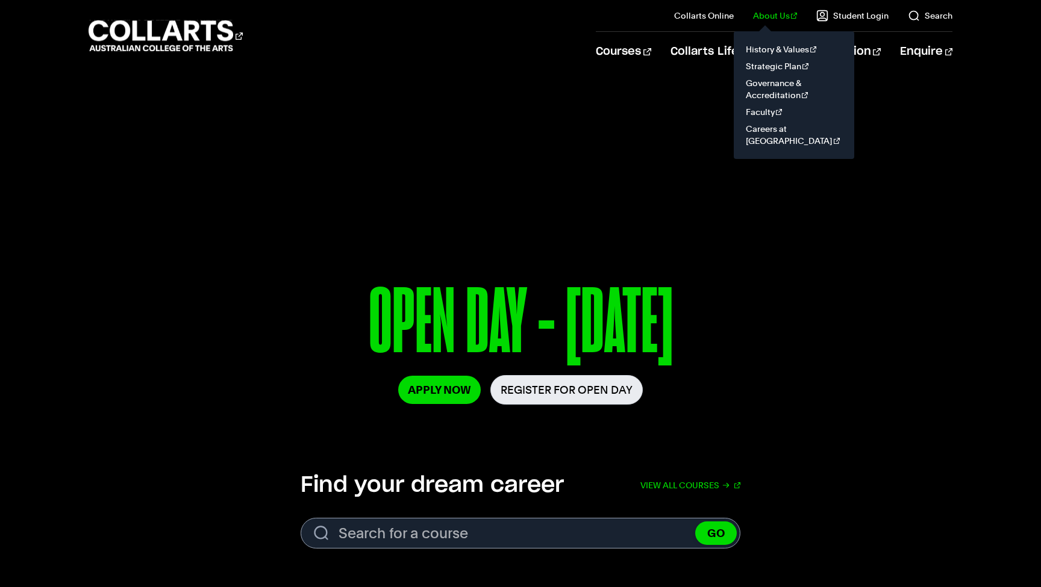
click at [777, 18] on link "About Us" at bounding box center [775, 16] width 45 height 12
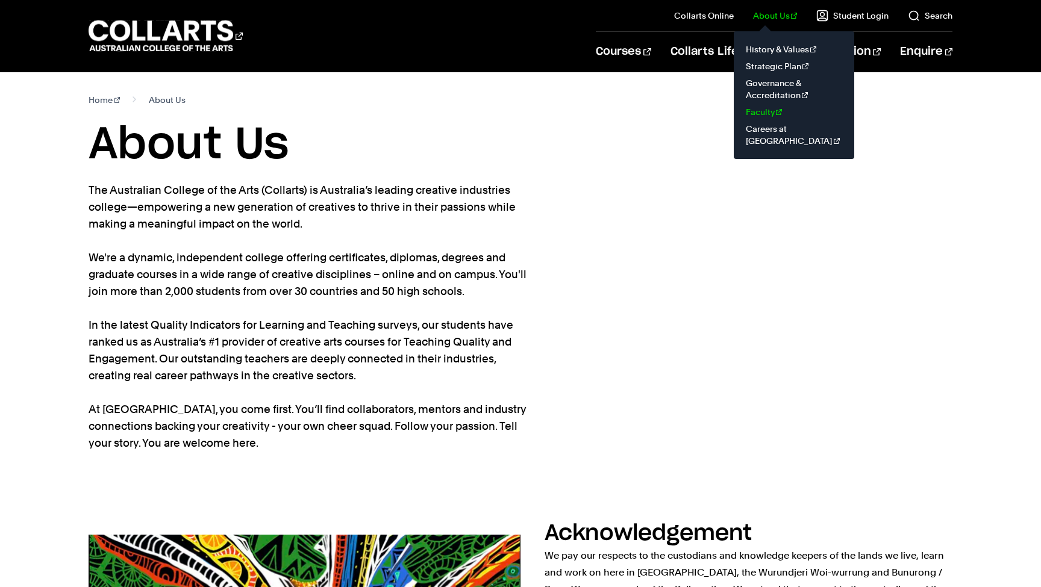
click at [773, 114] on link "Faculty" at bounding box center [794, 112] width 101 height 17
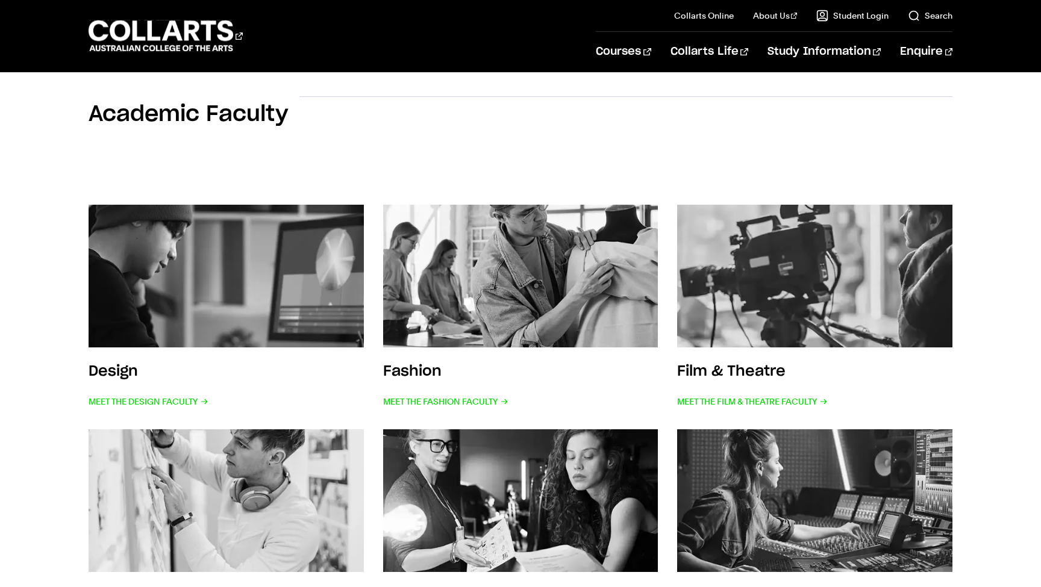
scroll to position [130, 0]
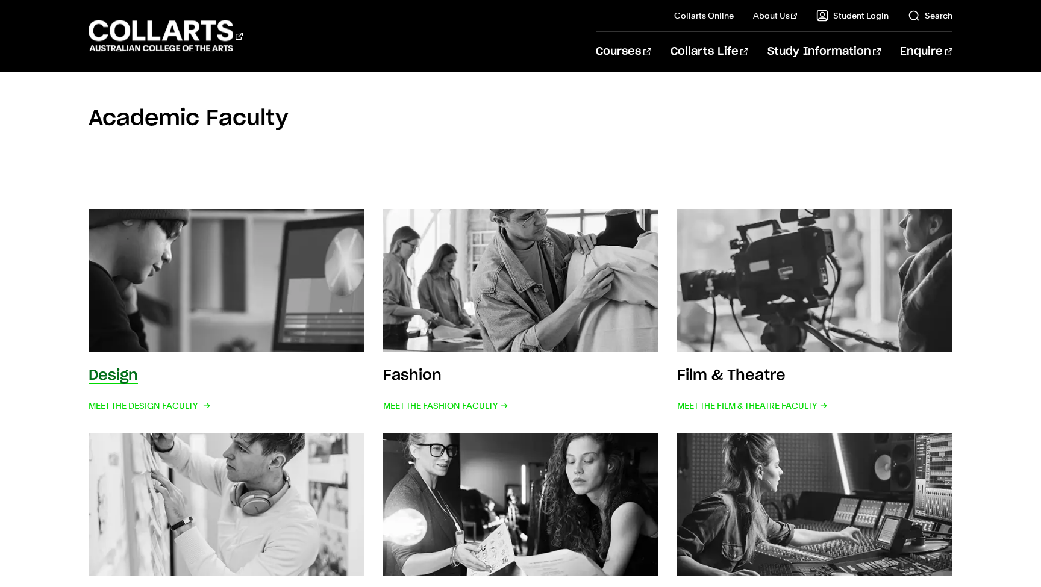
click at [200, 283] on img at bounding box center [226, 280] width 302 height 157
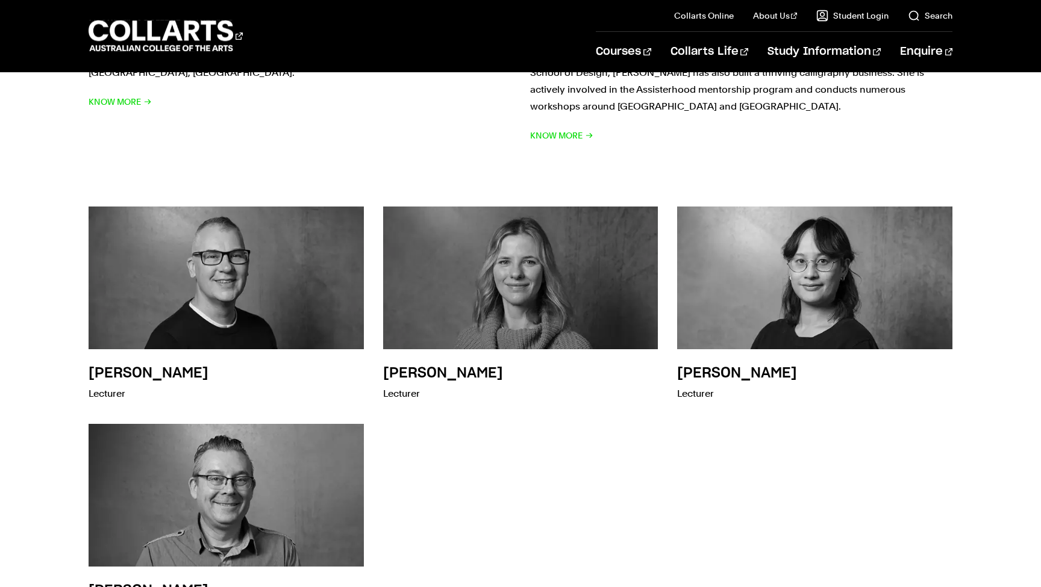
scroll to position [1464, 0]
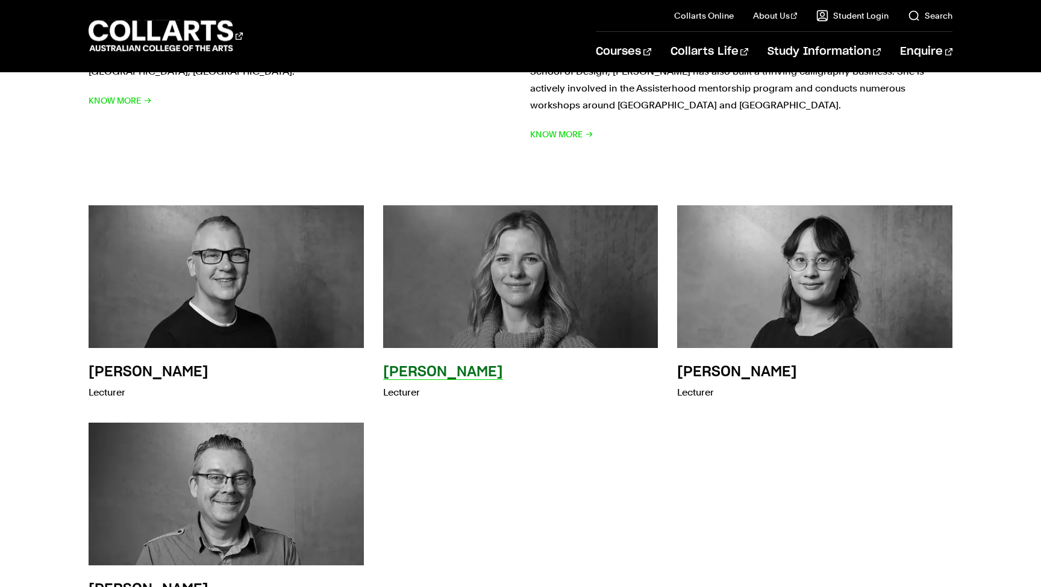
click at [466, 365] on h3 "Claudia Bergsdof" at bounding box center [443, 372] width 120 height 14
click at [472, 365] on h3 "Claudia Bergsdof" at bounding box center [443, 372] width 120 height 14
click at [392, 384] on p "Lecturer" at bounding box center [443, 392] width 120 height 17
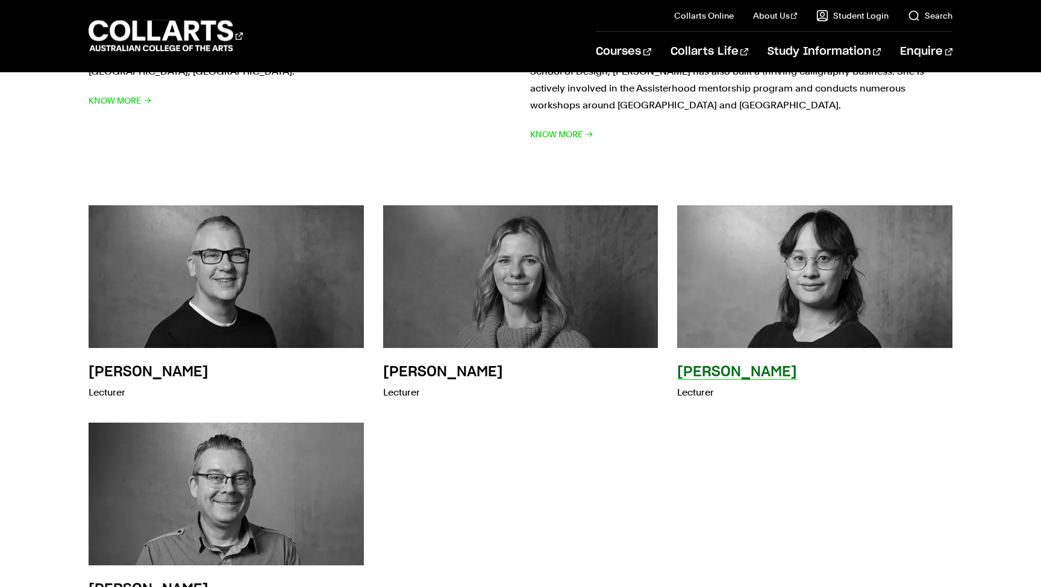
click at [704, 365] on h3 "Sandra Tan" at bounding box center [737, 372] width 120 height 14
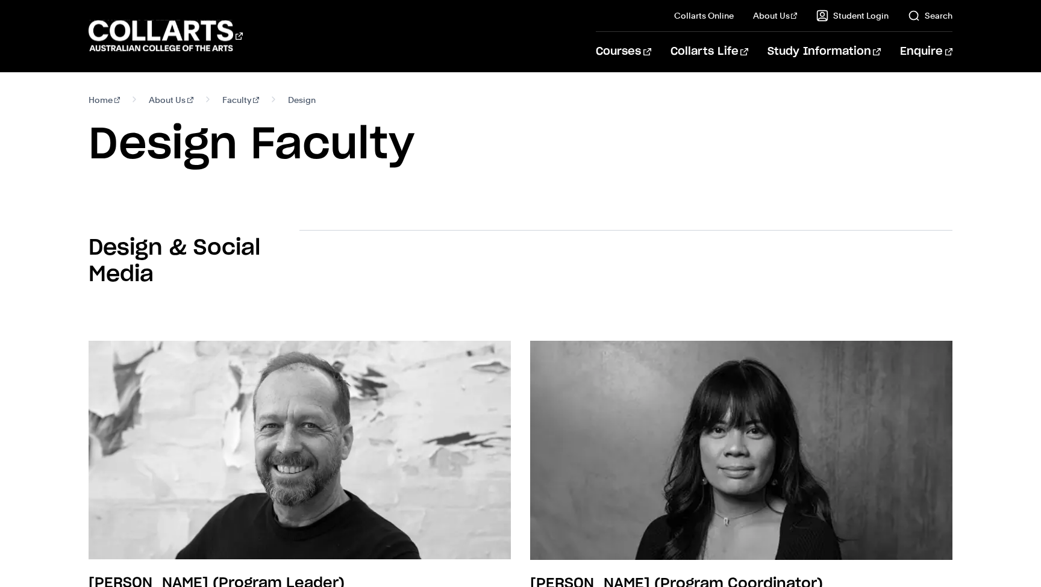
scroll to position [0, 0]
click at [223, 100] on link "Faculty" at bounding box center [240, 100] width 37 height 17
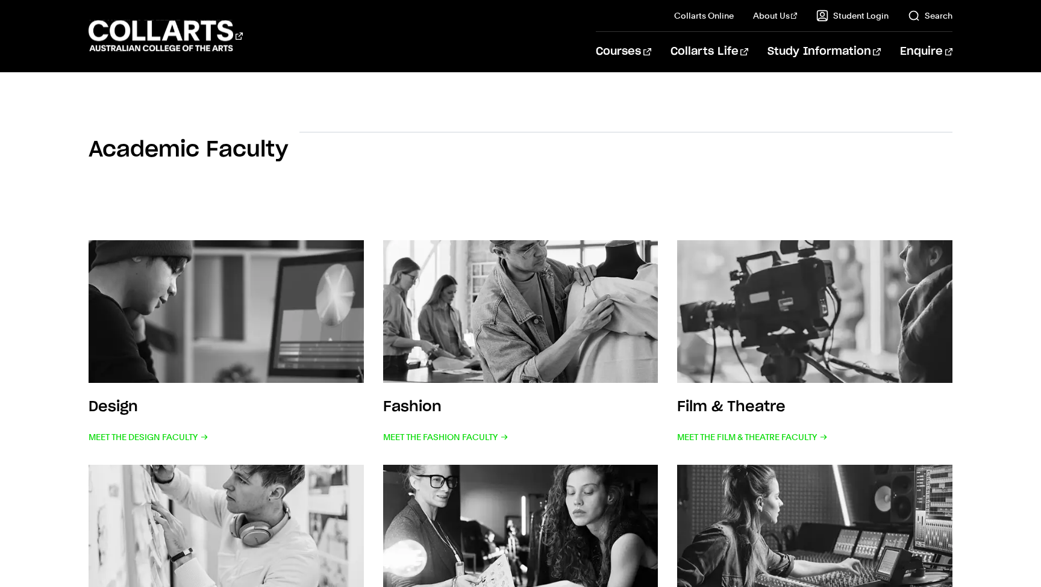
scroll to position [111, 0]
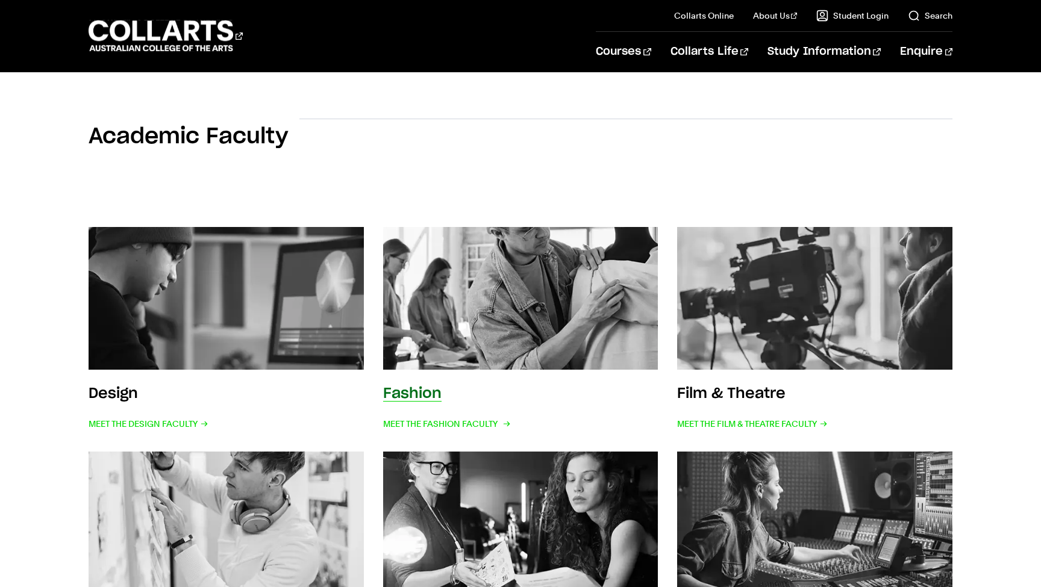
click at [541, 305] on img at bounding box center [520, 298] width 302 height 157
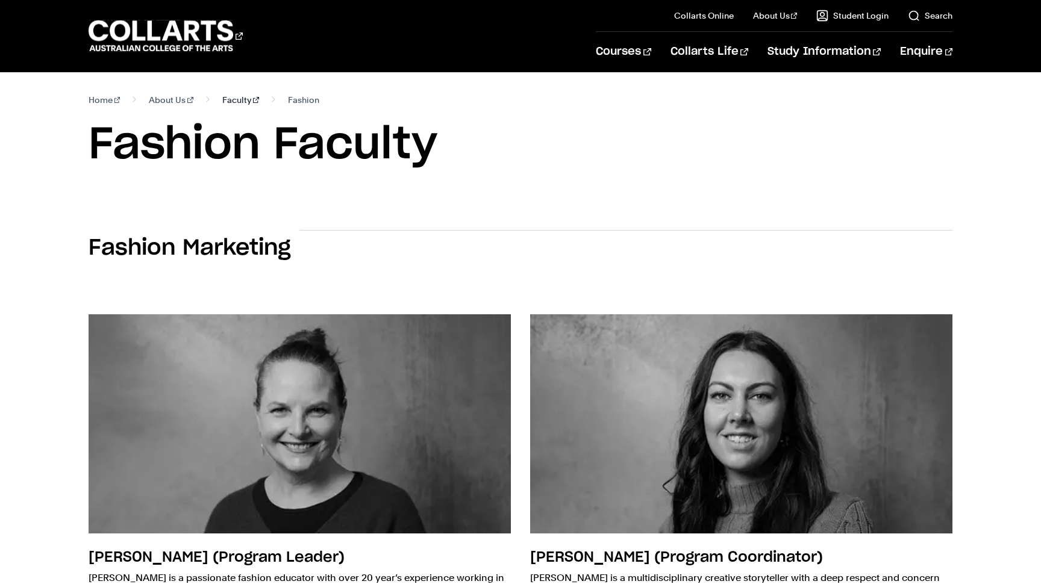
click at [222, 99] on link "Faculty" at bounding box center [240, 100] width 37 height 17
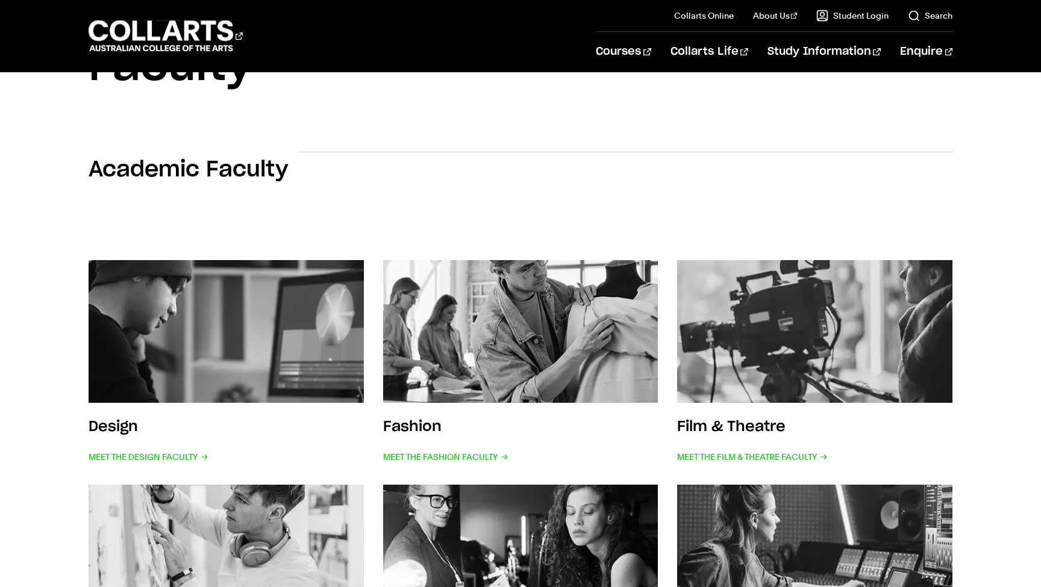
scroll to position [185, 0]
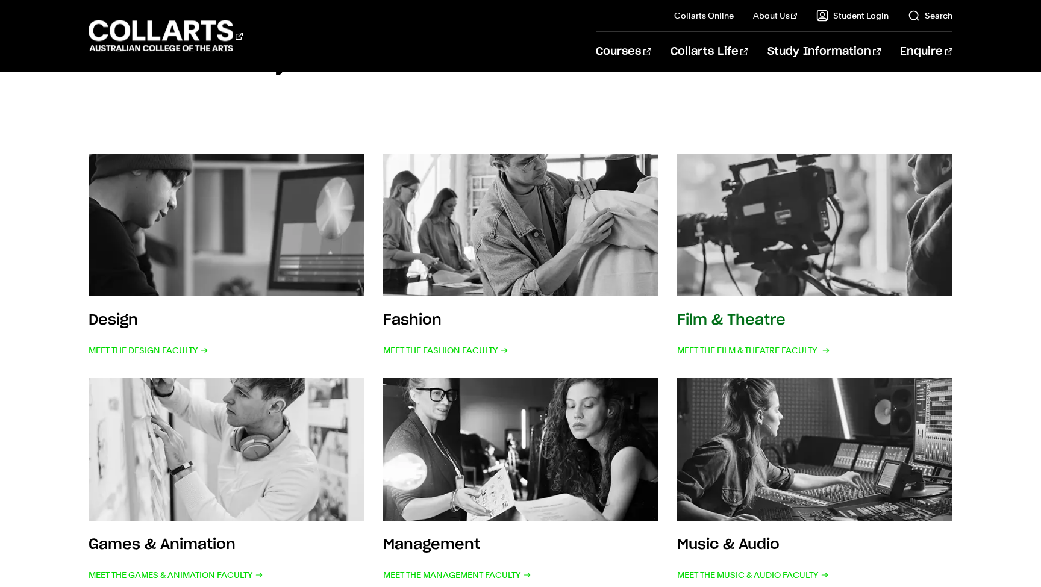
click at [786, 286] on img at bounding box center [815, 224] width 302 height 157
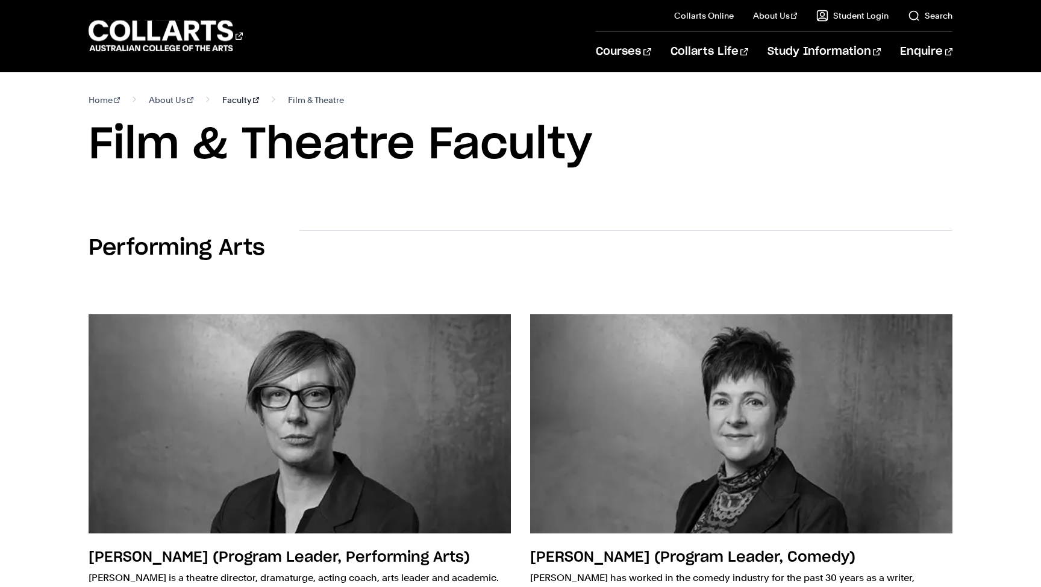
click at [222, 102] on link "Faculty" at bounding box center [240, 100] width 37 height 17
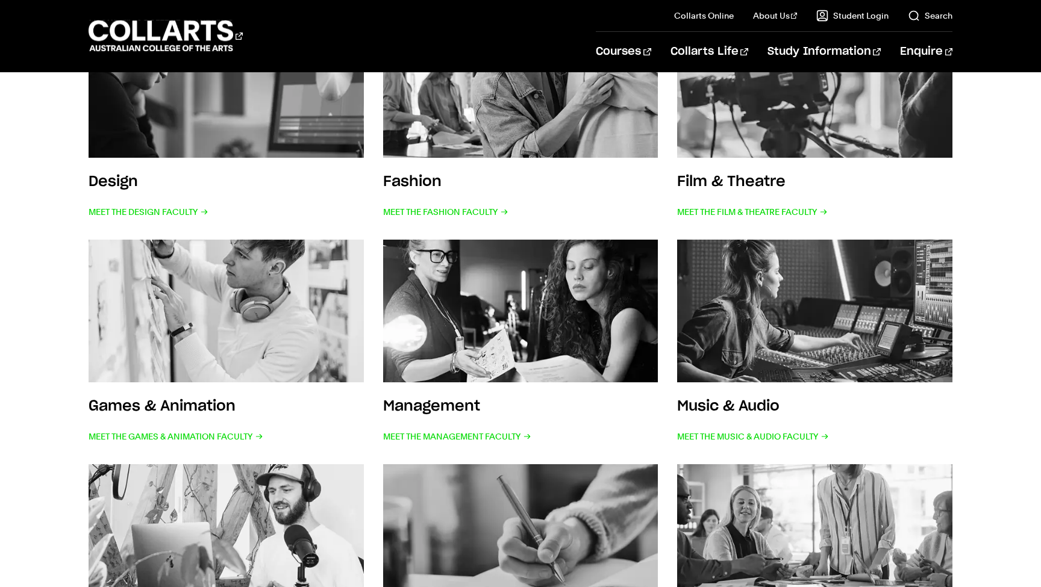
scroll to position [348, 0]
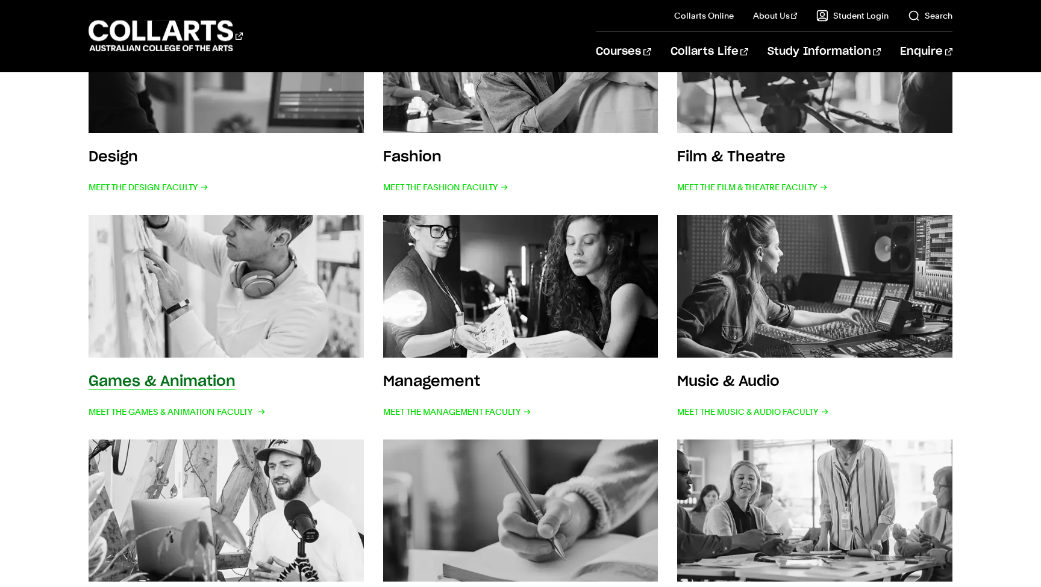
click at [243, 272] on img at bounding box center [226, 286] width 302 height 157
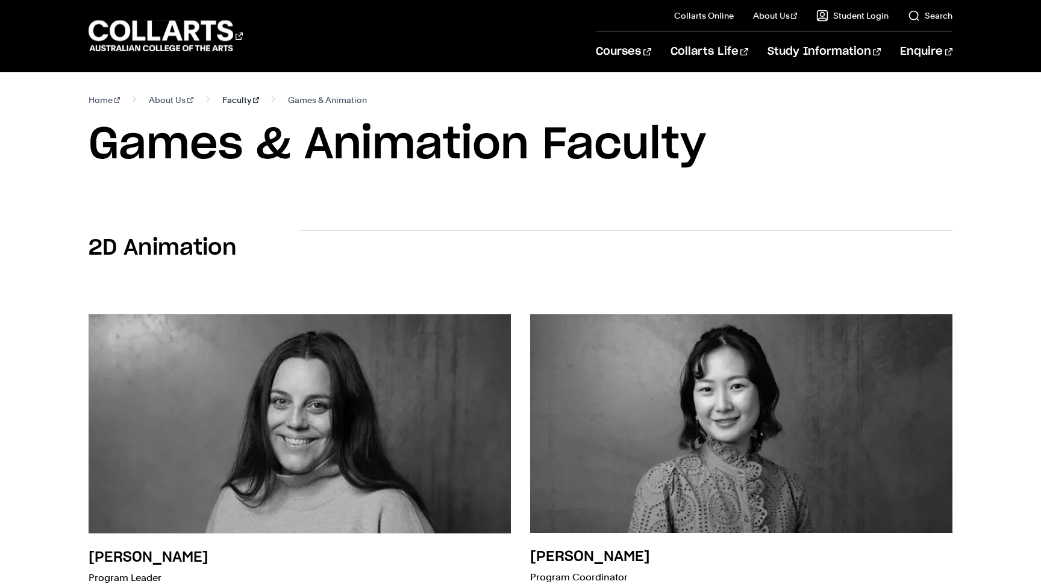
click at [223, 101] on link "Faculty" at bounding box center [240, 100] width 37 height 17
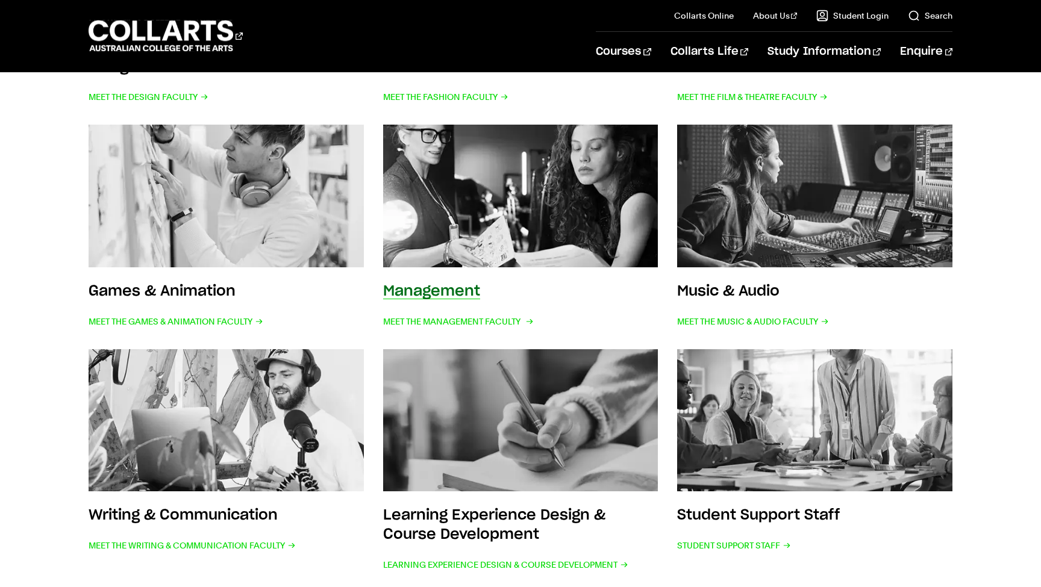
scroll to position [447, 0]
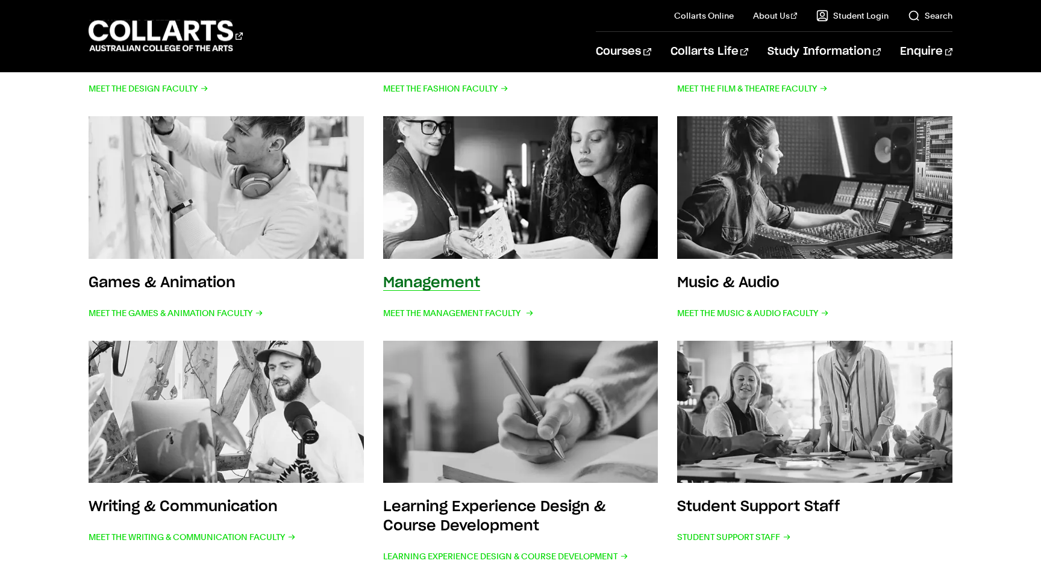
click at [536, 221] on img at bounding box center [520, 187] width 302 height 157
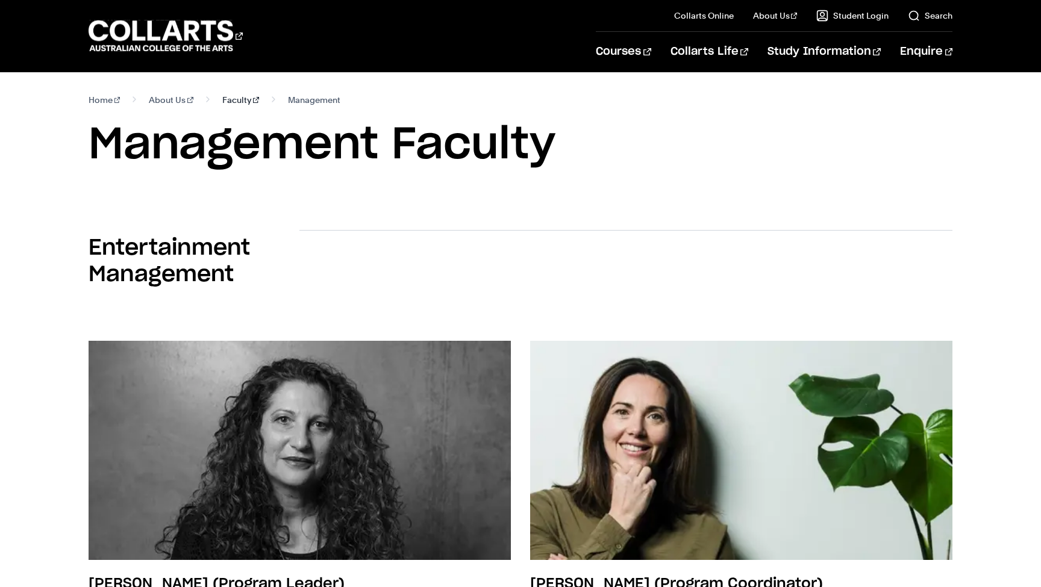
click at [222, 102] on link "Faculty" at bounding box center [240, 100] width 37 height 17
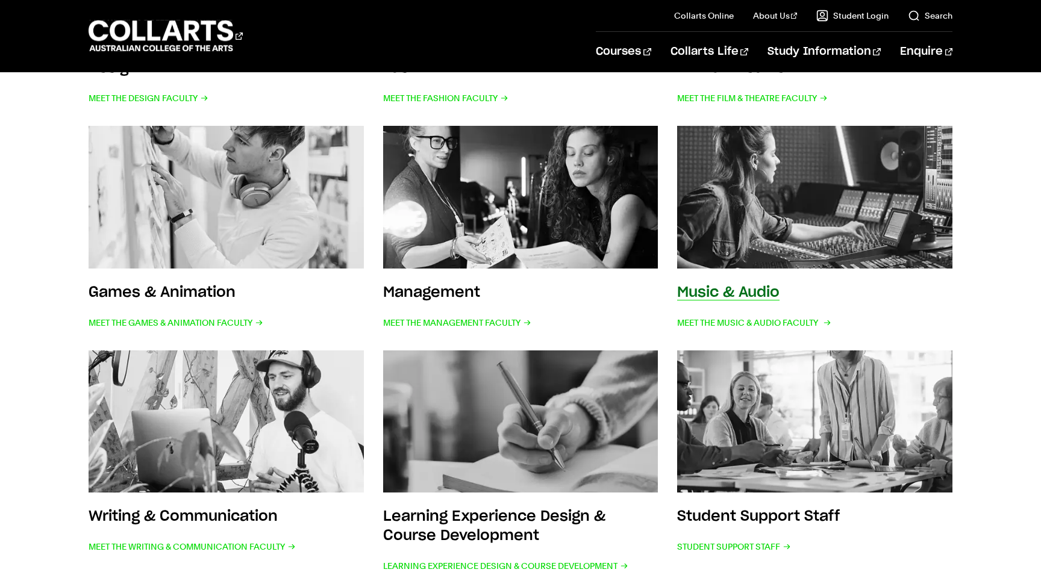
scroll to position [436, 0]
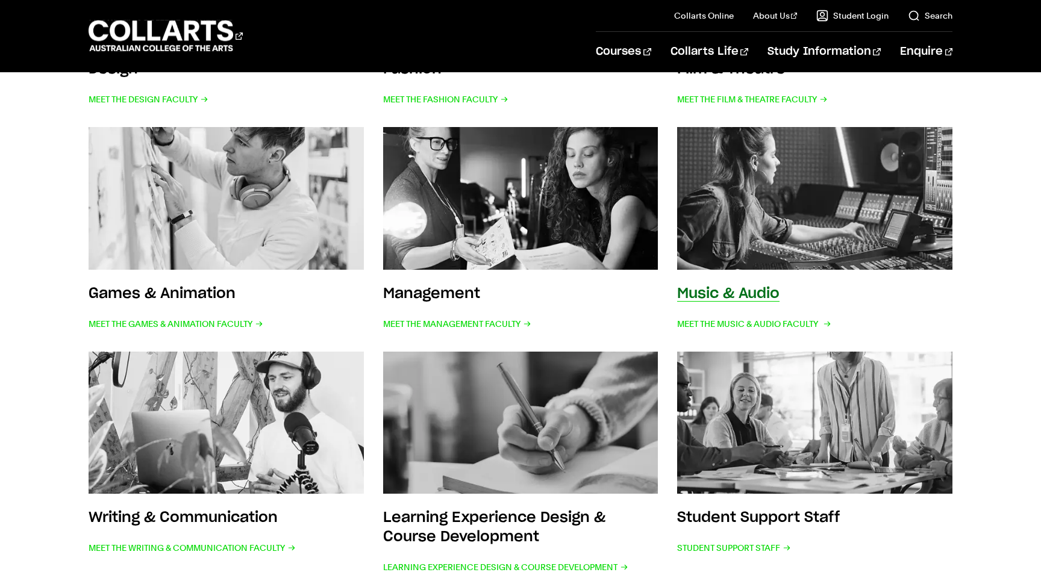
click at [822, 219] on img at bounding box center [815, 198] width 302 height 157
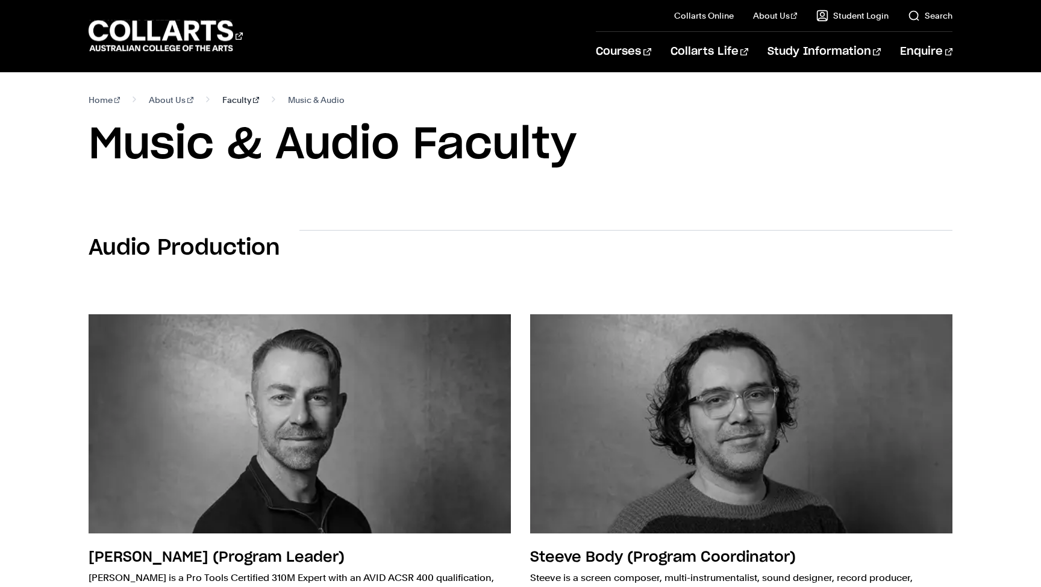
click at [222, 101] on link "Faculty" at bounding box center [240, 100] width 37 height 17
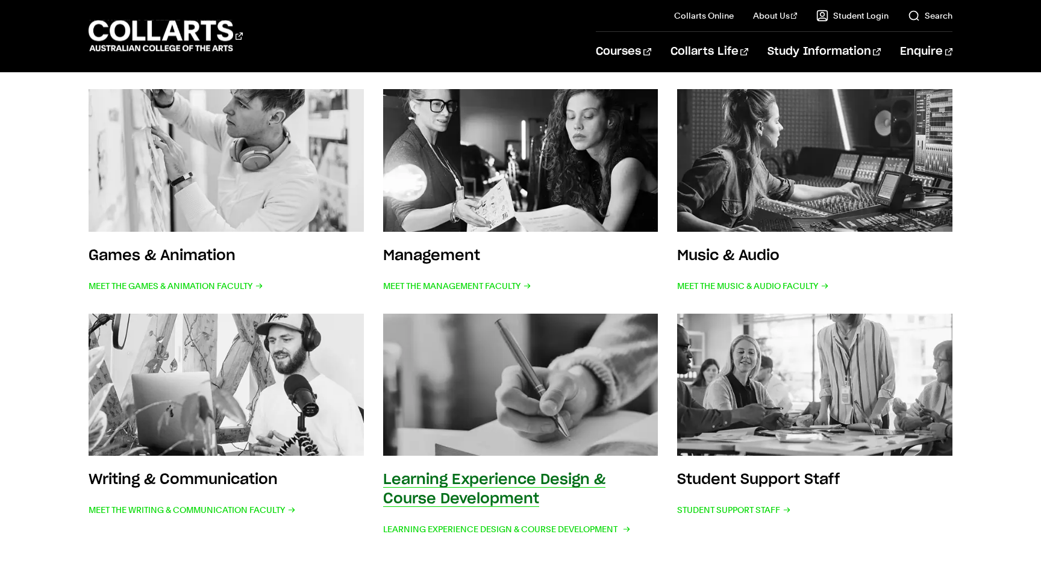
scroll to position [461, 0]
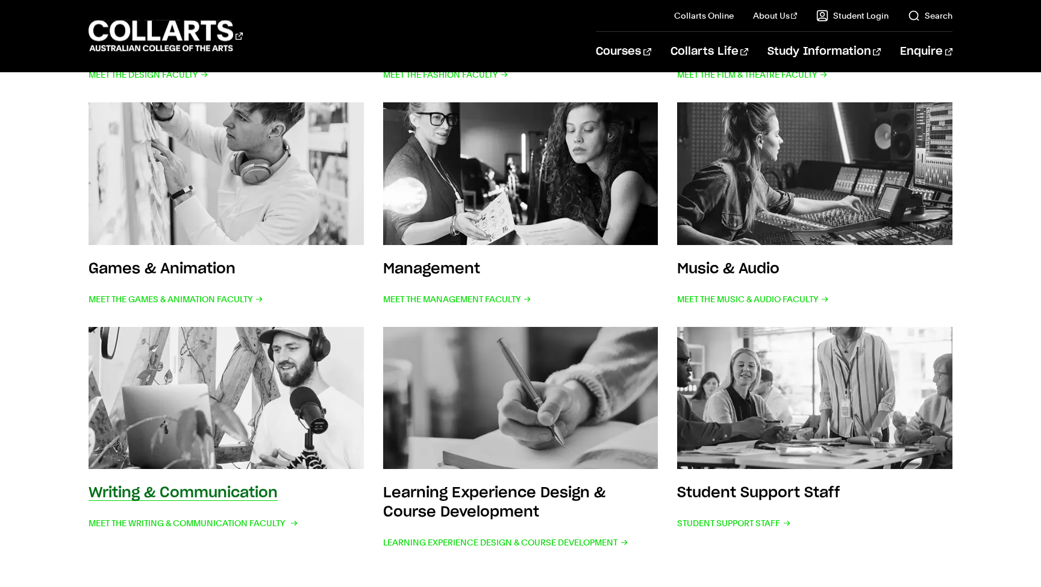
click at [225, 423] on img at bounding box center [226, 398] width 302 height 157
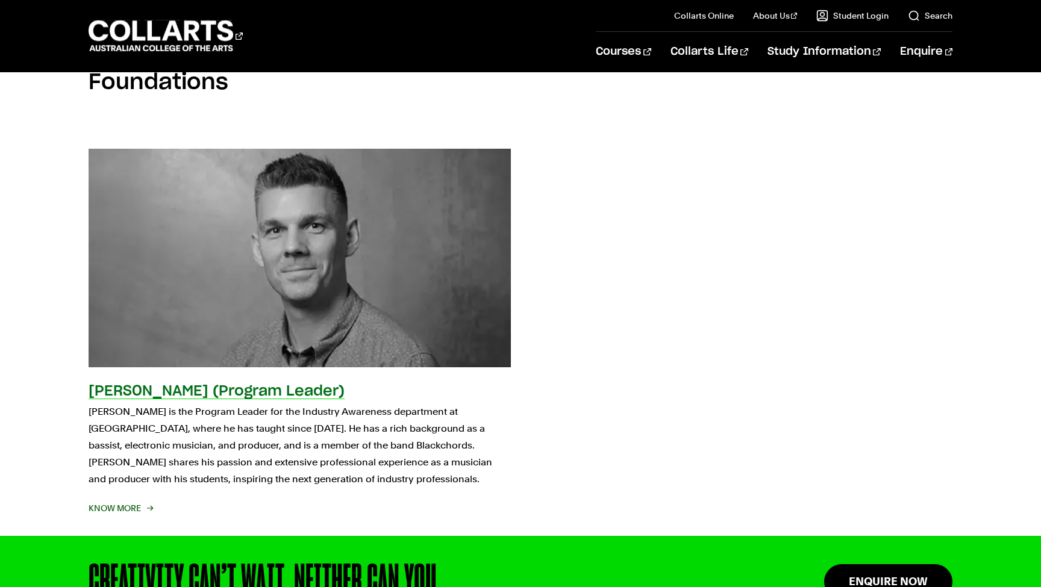
scroll to position [780, 0]
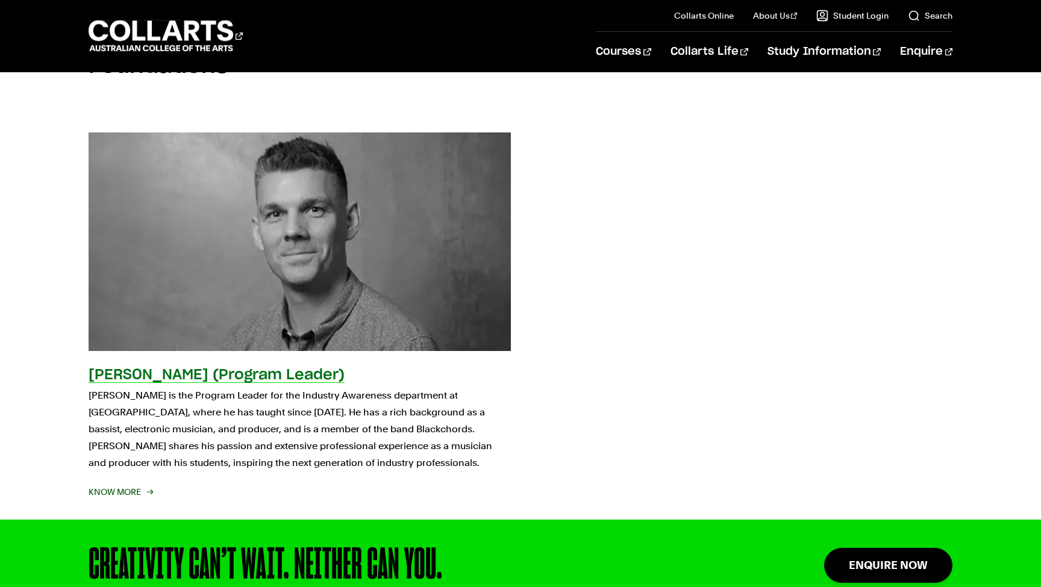
click at [377, 483] on div "Tristan Courtney (Program Leader) Tristan is the Program Leader for the Industr…" at bounding box center [300, 433] width 422 height 135
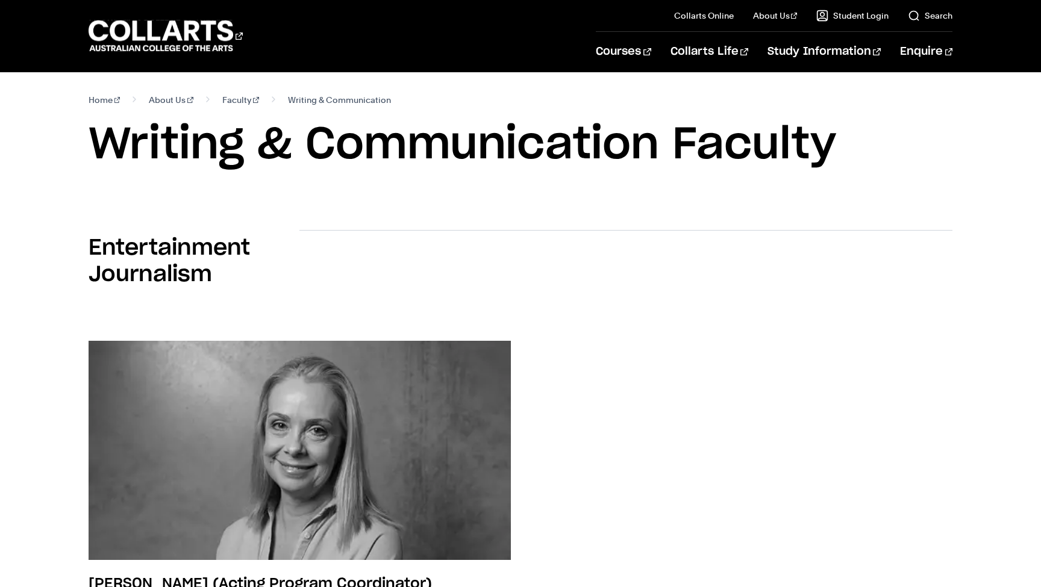
scroll to position [0, 0]
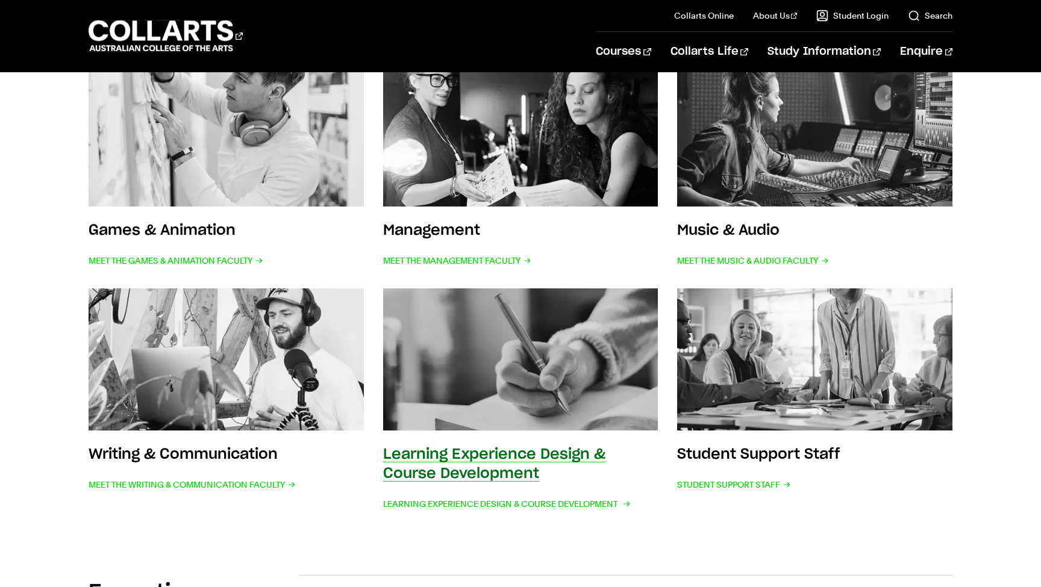
scroll to position [526, 0]
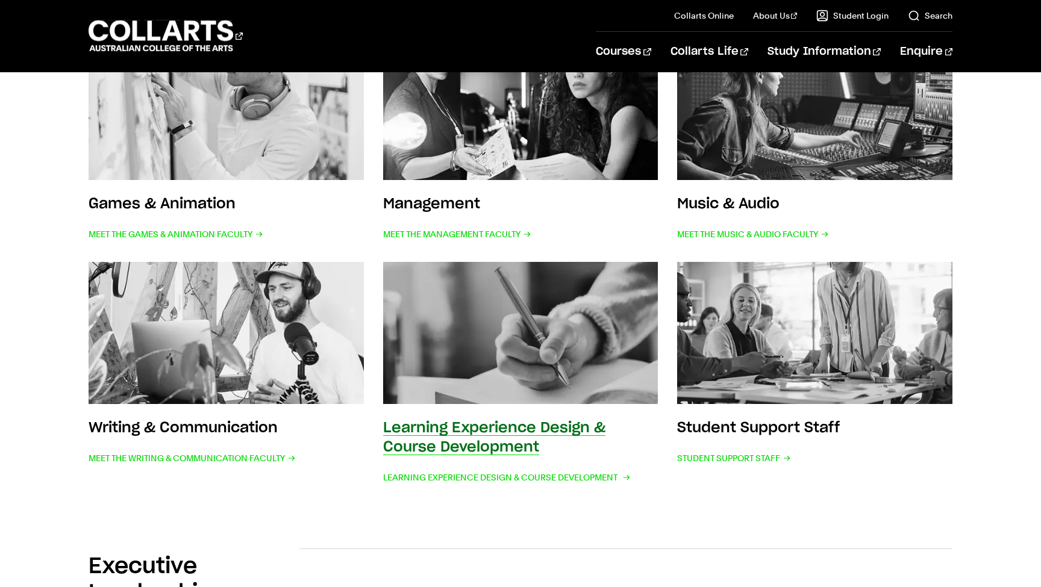
click at [487, 437] on div "Learning Experience Design & Course Development Learning Experience Design & Co…" at bounding box center [520, 452] width 275 height 67
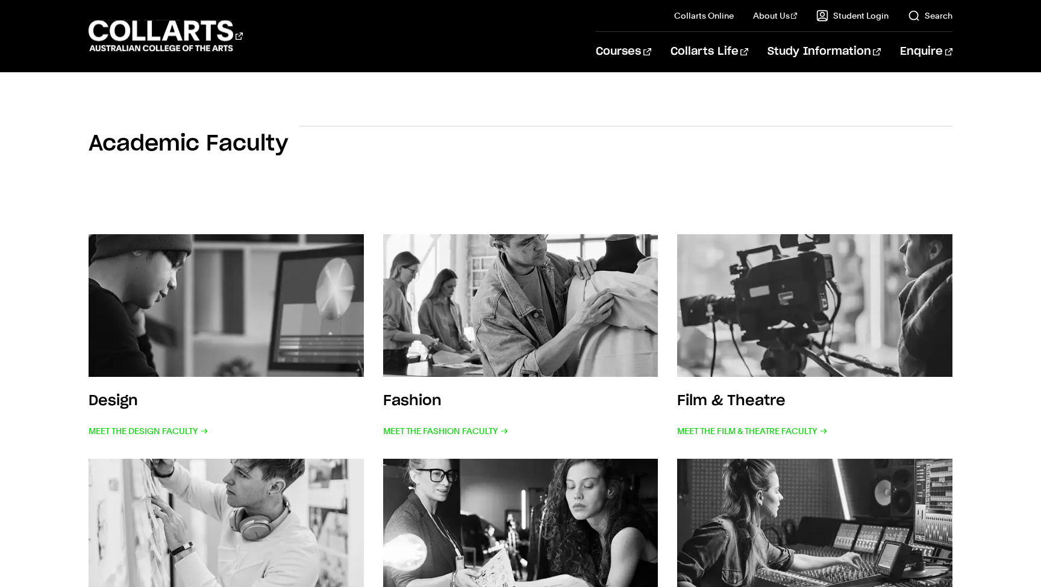
scroll to position [105, 0]
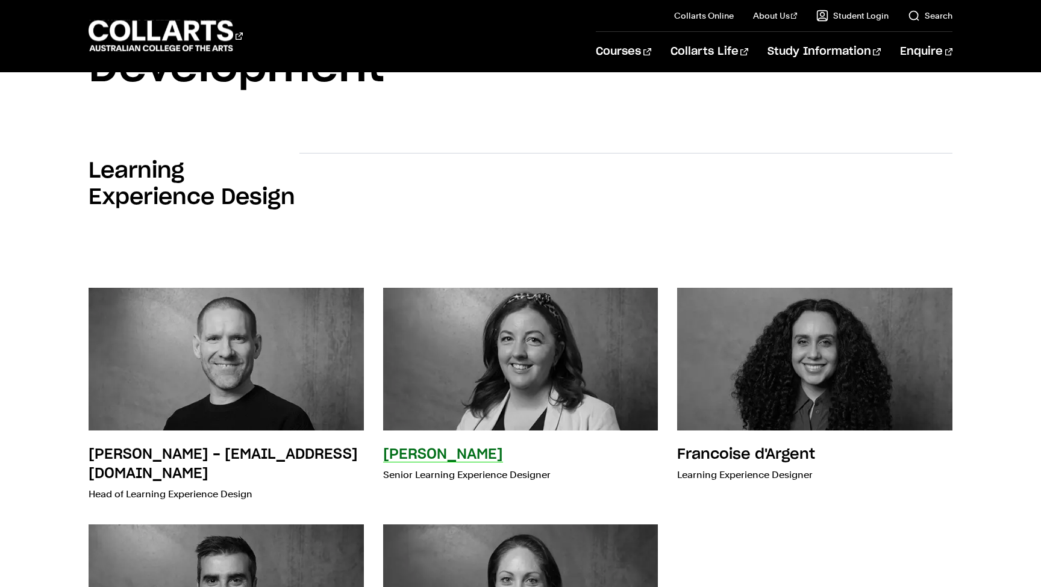
scroll to position [130, 0]
